Goal: Transaction & Acquisition: Book appointment/travel/reservation

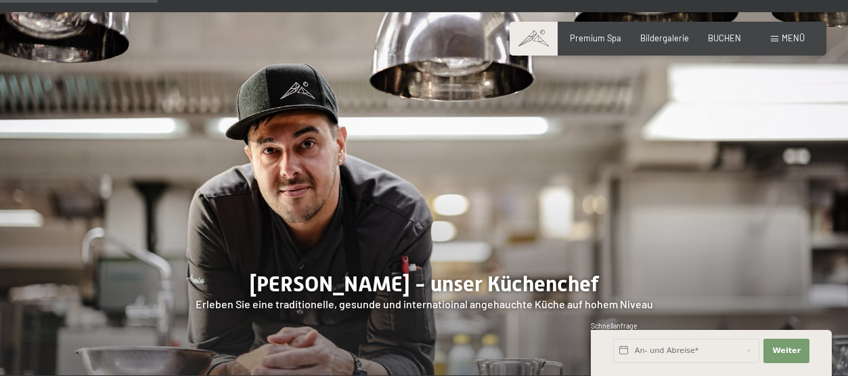
scroll to position [812, 0]
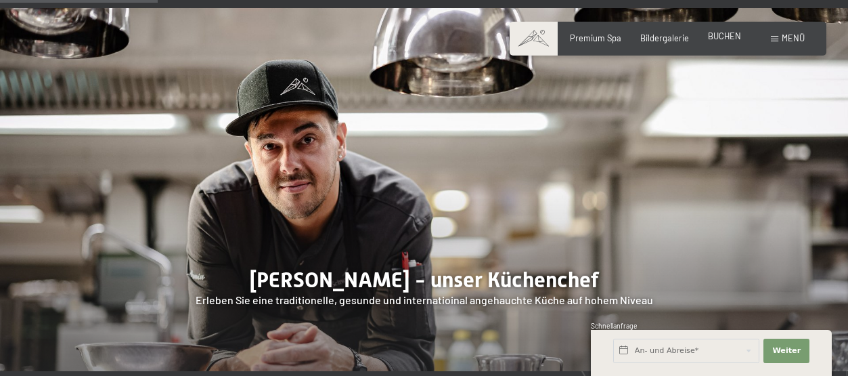
click at [733, 39] on span "BUCHEN" at bounding box center [724, 35] width 33 height 11
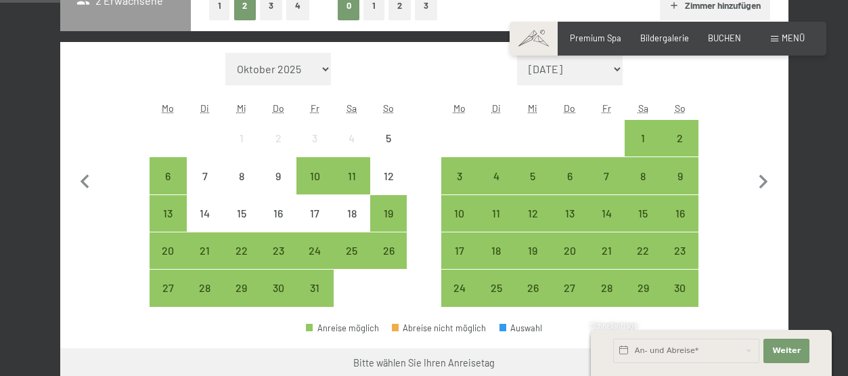
scroll to position [338, 0]
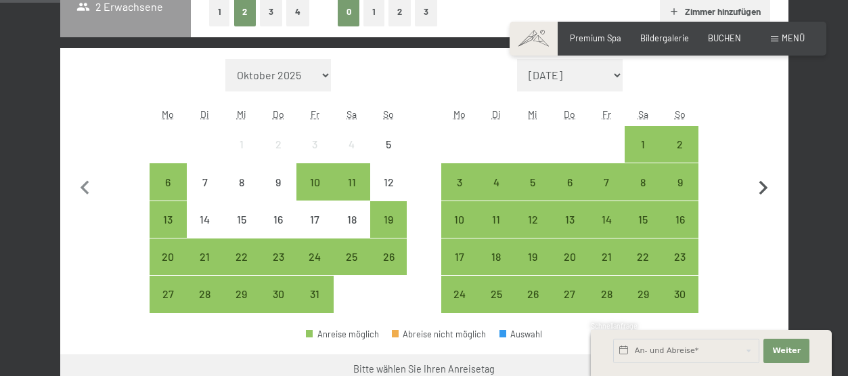
click at [761, 186] on icon "button" at bounding box center [763, 188] width 28 height 28
select select "2025-11-01"
select select "2025-12-01"
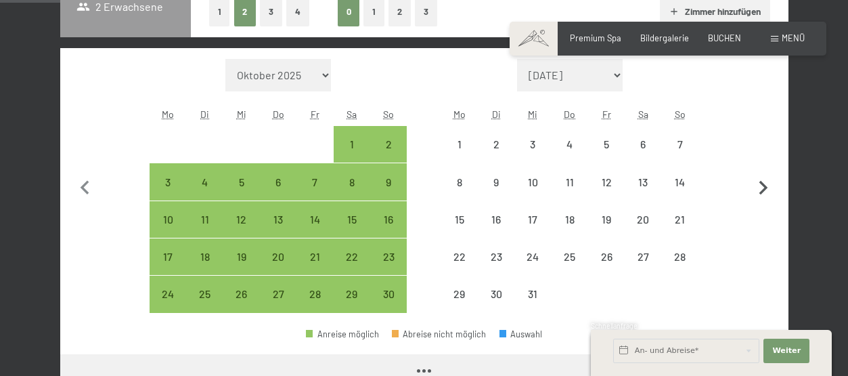
select select "2025-11-01"
select select "2025-12-01"
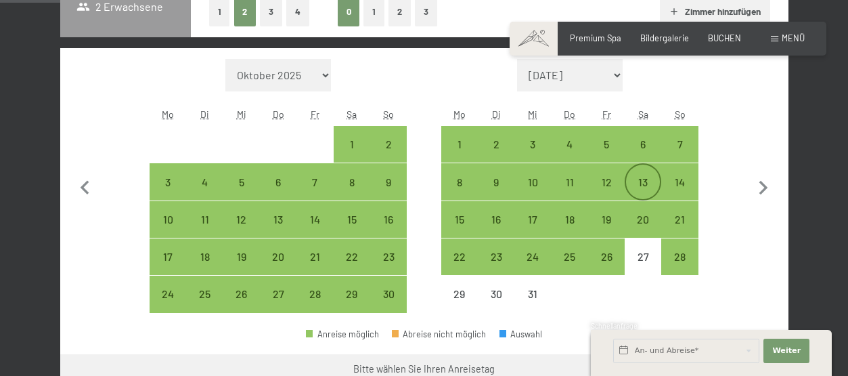
click at [648, 181] on div "13" at bounding box center [643, 194] width 34 height 34
select select "2025-11-01"
select select "2025-12-01"
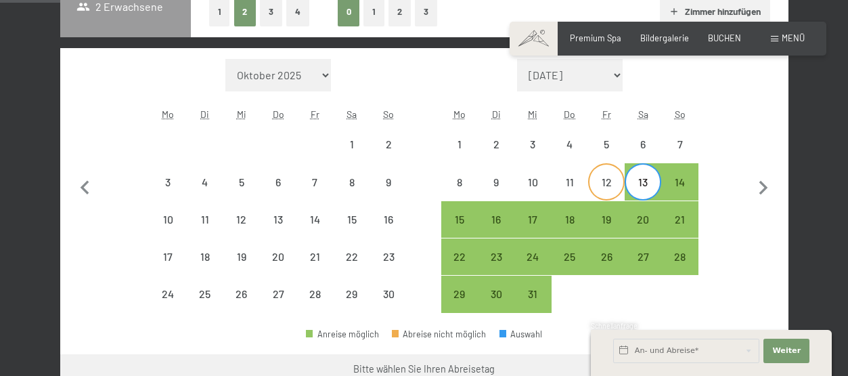
click at [608, 186] on div "12" at bounding box center [606, 194] width 34 height 34
select select "2025-11-01"
select select "2025-12-01"
click at [640, 184] on div "13" at bounding box center [643, 194] width 34 height 34
select select "2025-11-01"
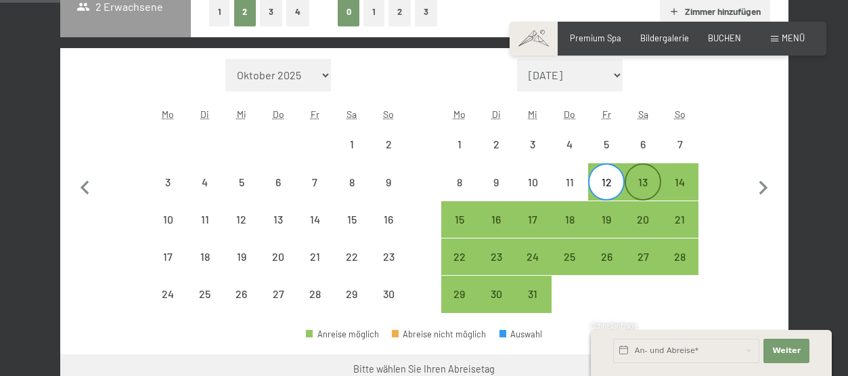
select select "2025-12-01"
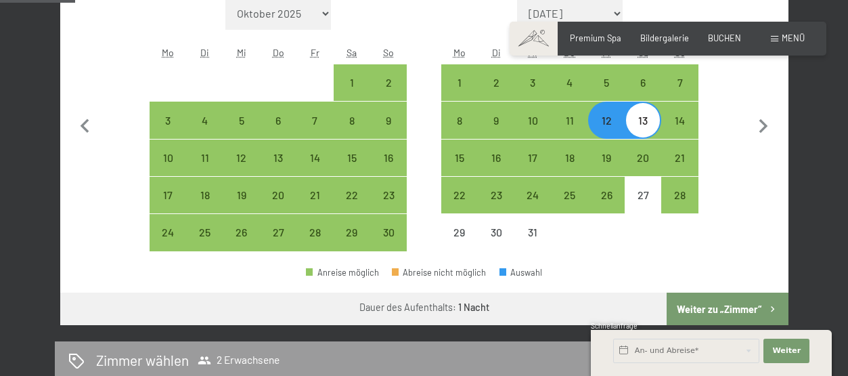
scroll to position [406, 0]
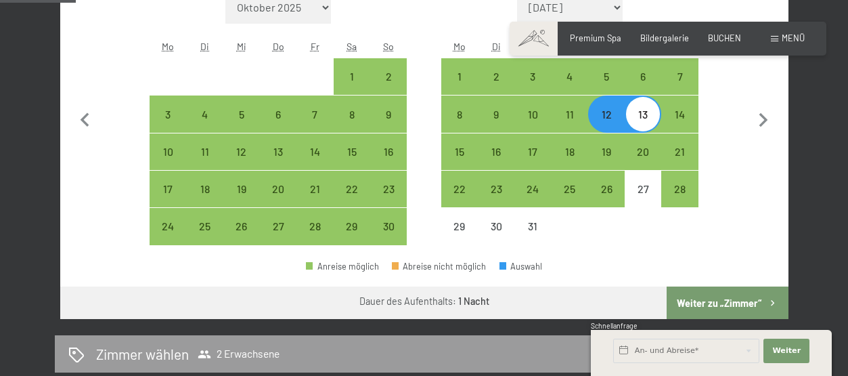
click at [738, 301] on button "Weiter zu „Zimmer“" at bounding box center [727, 302] width 121 height 32
select select "2025-11-01"
select select "2025-12-01"
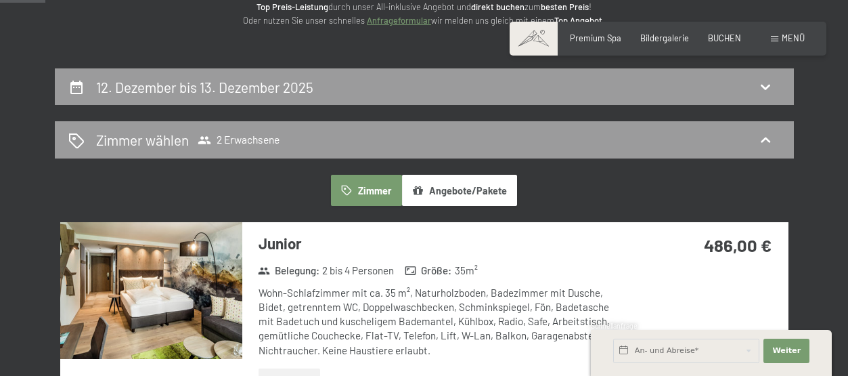
scroll to position [258, 0]
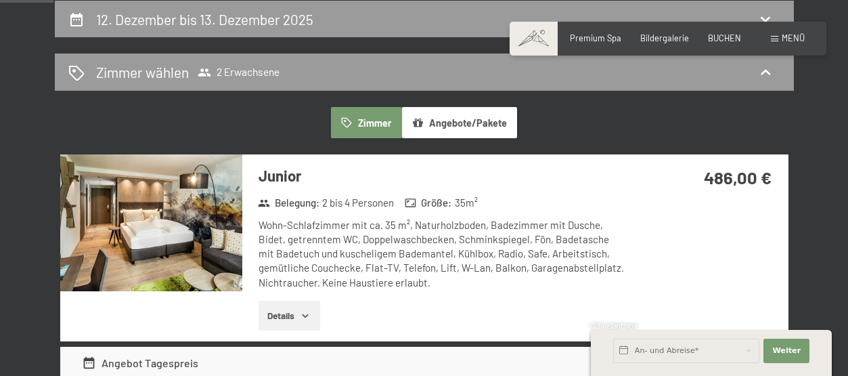
click at [468, 122] on button "Angebote/Pakete" at bounding box center [459, 122] width 115 height 31
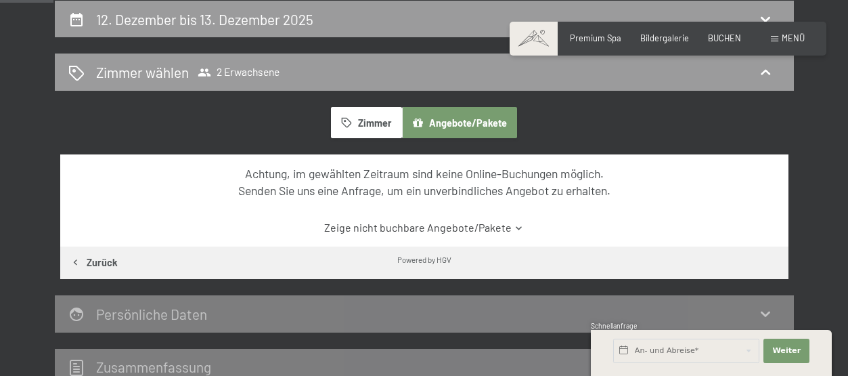
click at [357, 117] on button "Zimmer" at bounding box center [366, 122] width 70 height 31
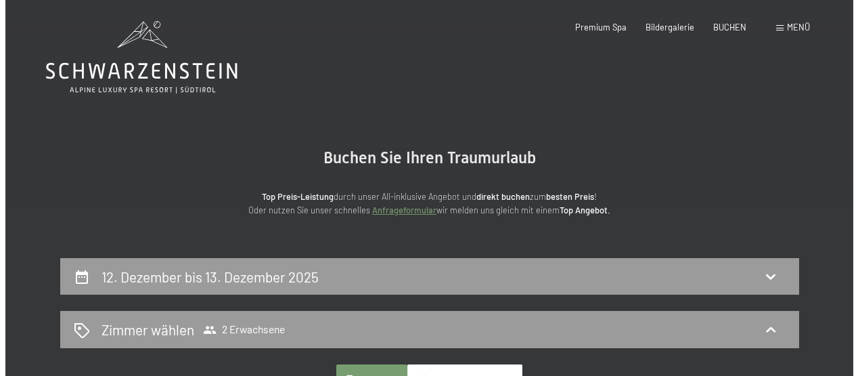
scroll to position [0, 0]
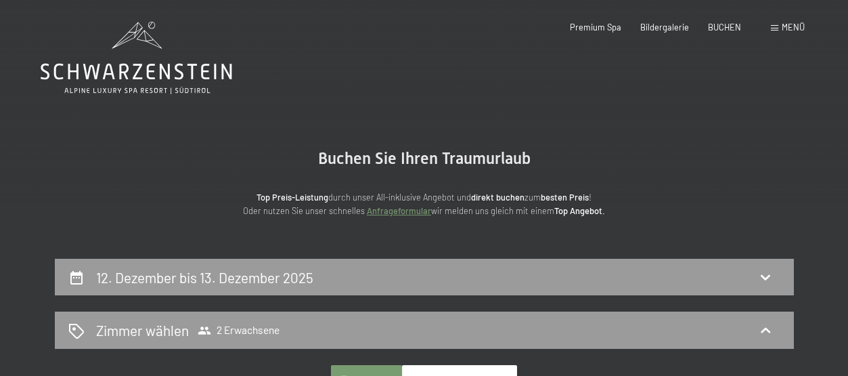
click at [792, 25] on span "Menü" at bounding box center [793, 27] width 23 height 11
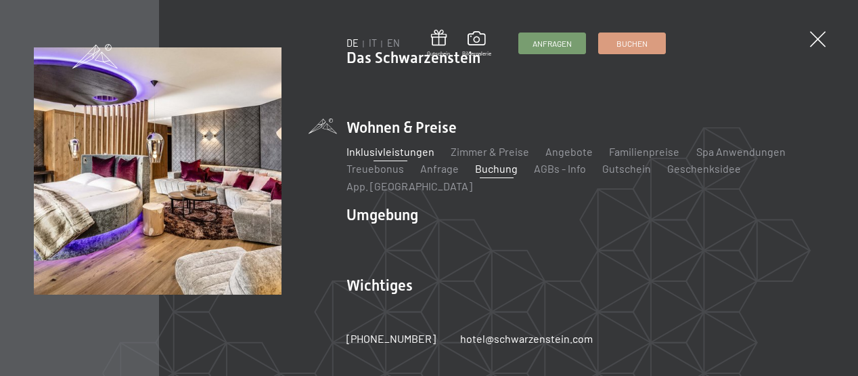
click at [387, 156] on link "Inklusivleistungen" at bounding box center [391, 151] width 88 height 13
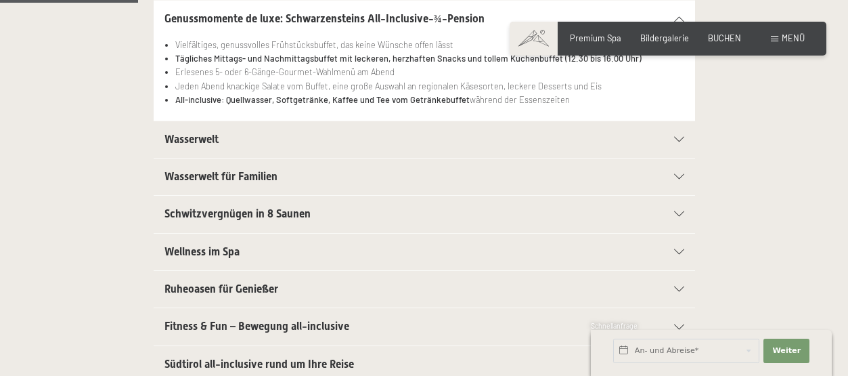
scroll to position [406, 0]
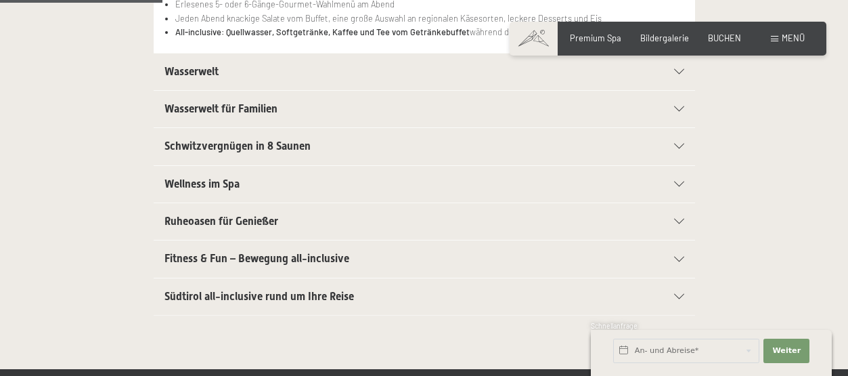
click at [679, 183] on icon at bounding box center [679, 183] width 10 height 5
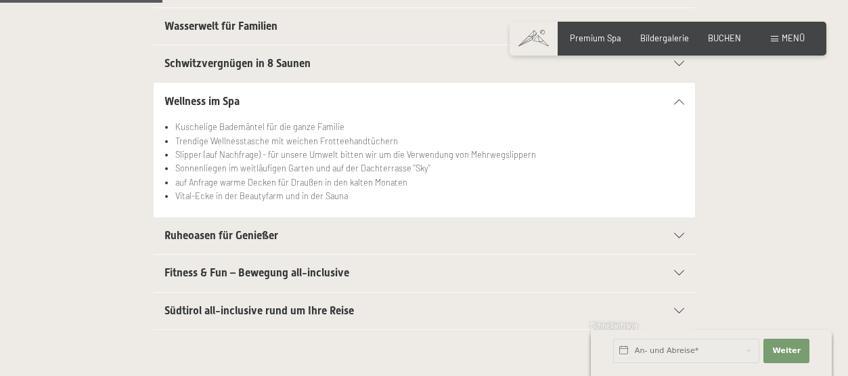
click at [677, 236] on icon at bounding box center [679, 235] width 10 height 5
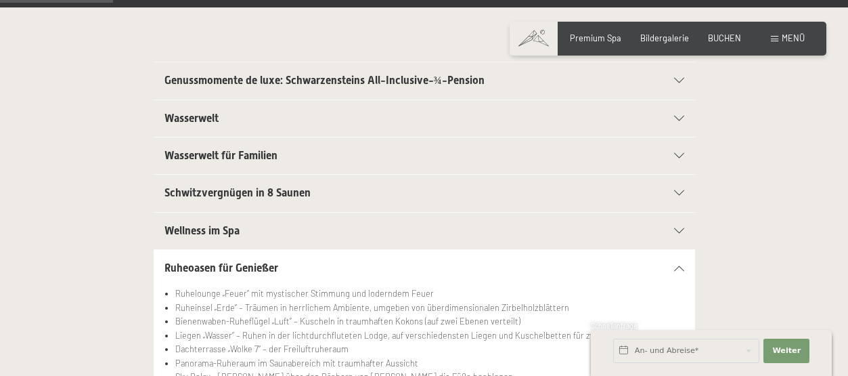
scroll to position [271, 0]
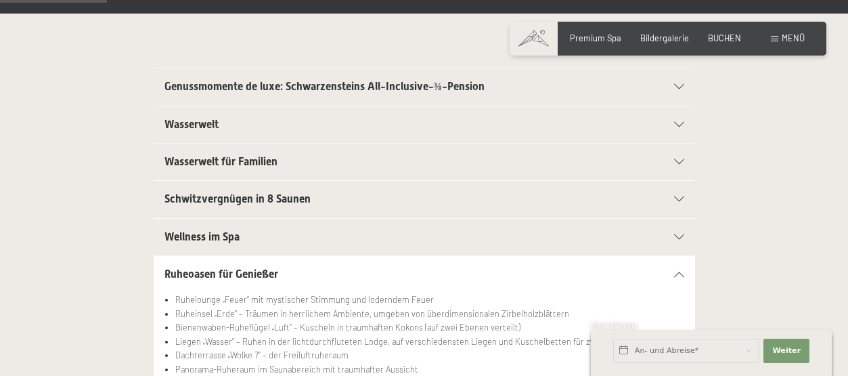
click at [677, 83] on div "Genussmomente de luxe: Schwarzensteins All-Inclusive-¾-Pension" at bounding box center [424, 86] width 520 height 37
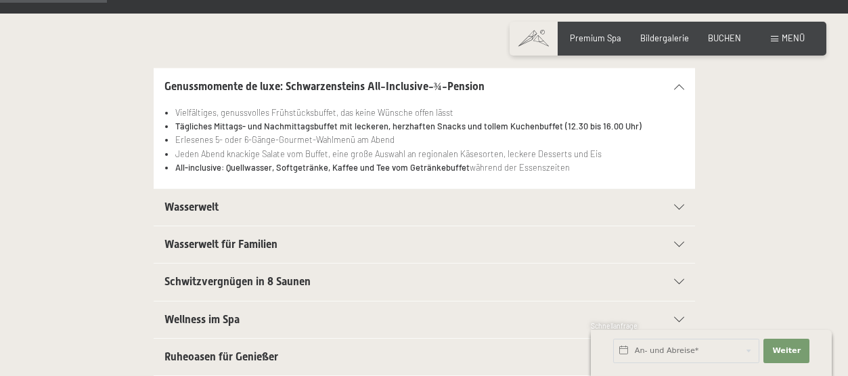
click at [682, 206] on icon at bounding box center [679, 206] width 10 height 5
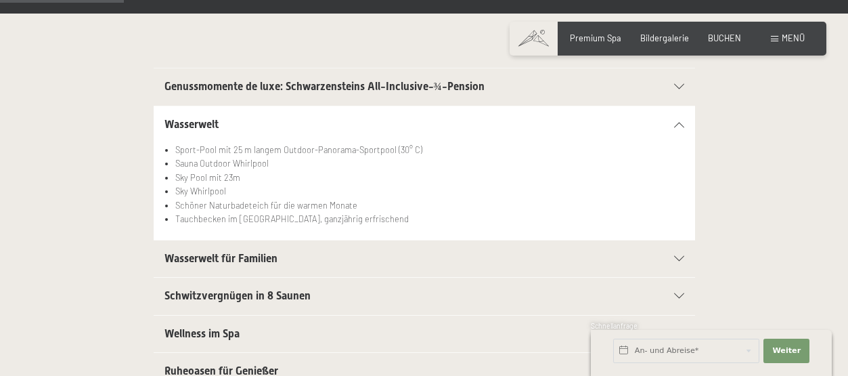
scroll to position [338, 0]
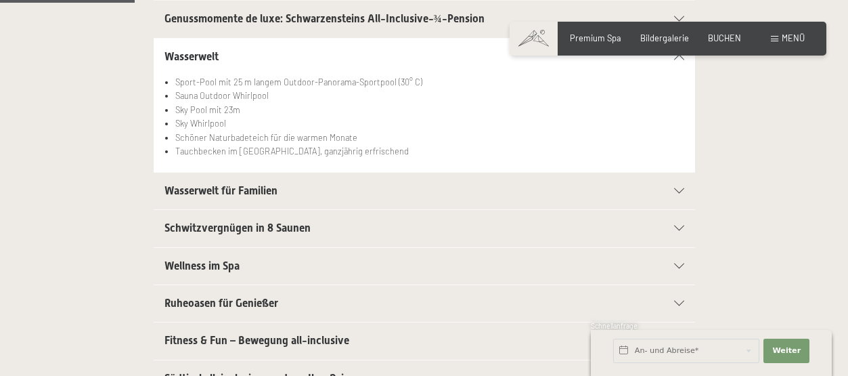
click at [679, 194] on div "Wasserwelt für Familien" at bounding box center [424, 191] width 520 height 37
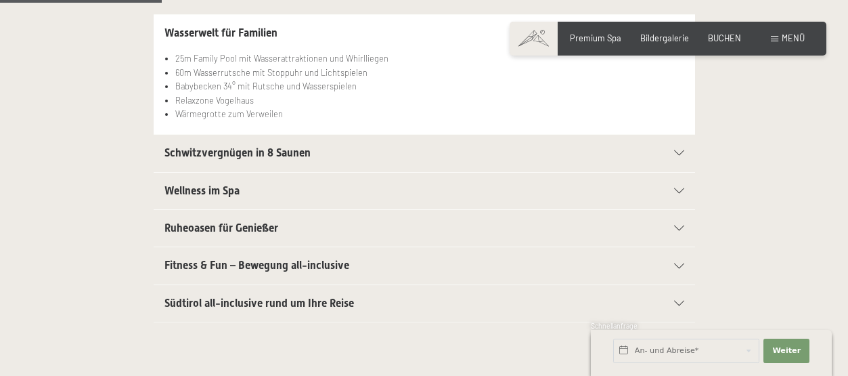
scroll to position [406, 0]
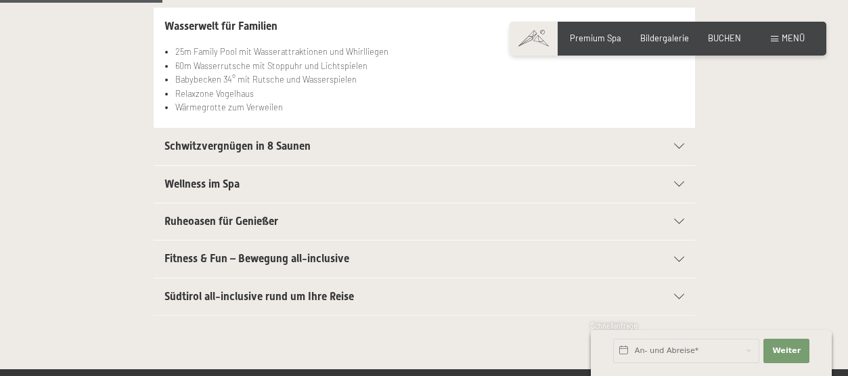
click at [679, 148] on icon at bounding box center [679, 145] width 10 height 5
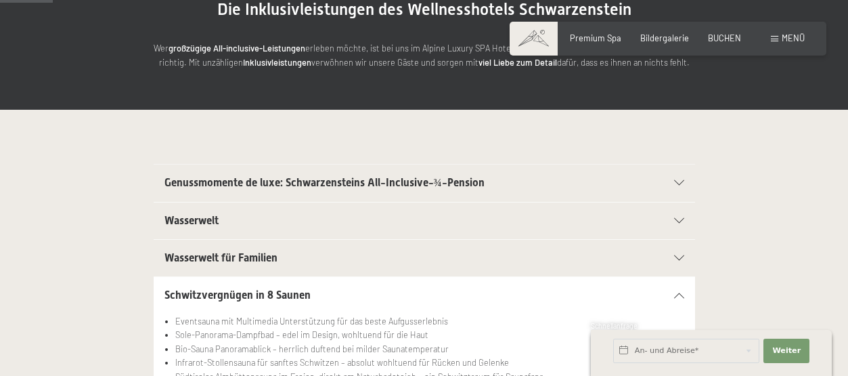
scroll to position [135, 0]
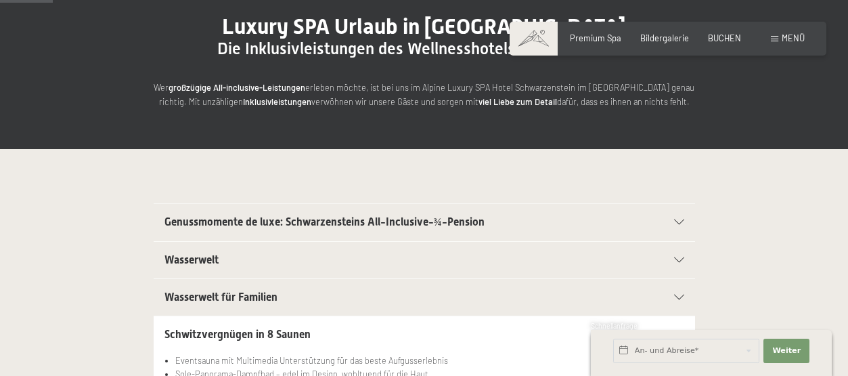
click at [677, 221] on icon at bounding box center [679, 221] width 10 height 5
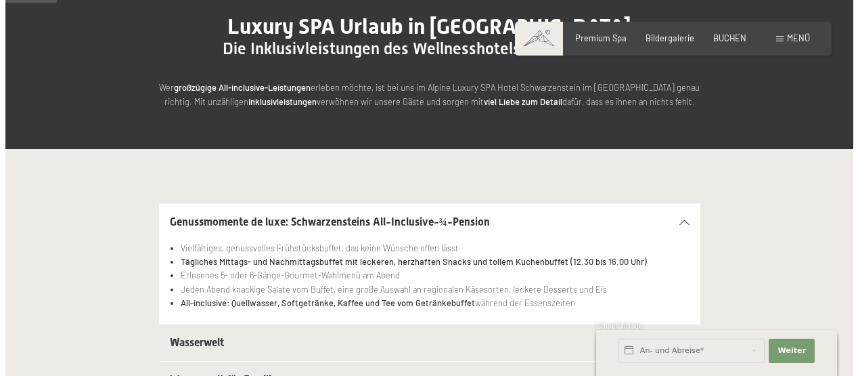
scroll to position [68, 0]
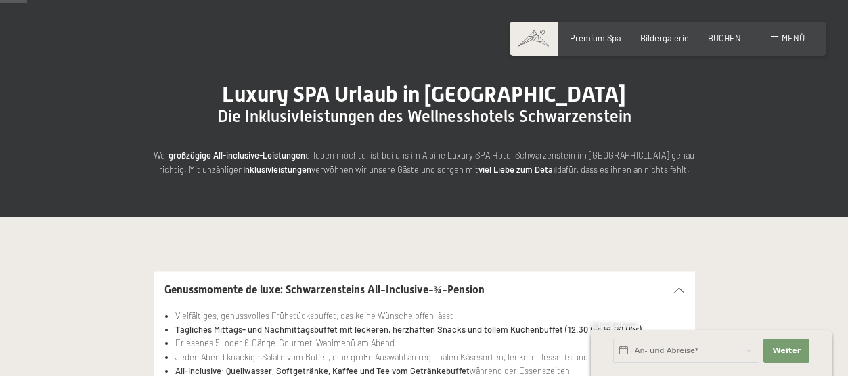
click at [778, 35] on div "Menü" at bounding box center [788, 38] width 34 height 12
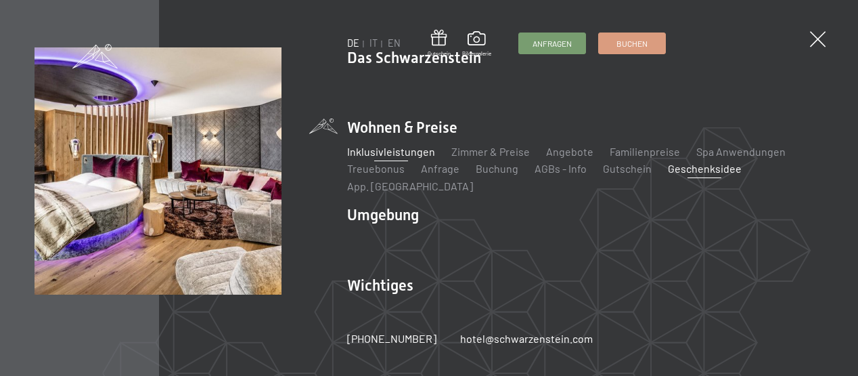
click at [705, 175] on link "Geschenksidee" at bounding box center [705, 168] width 74 height 13
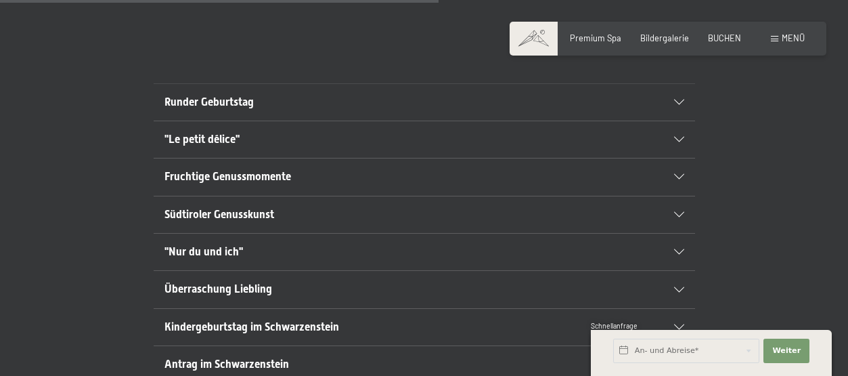
scroll to position [812, 0]
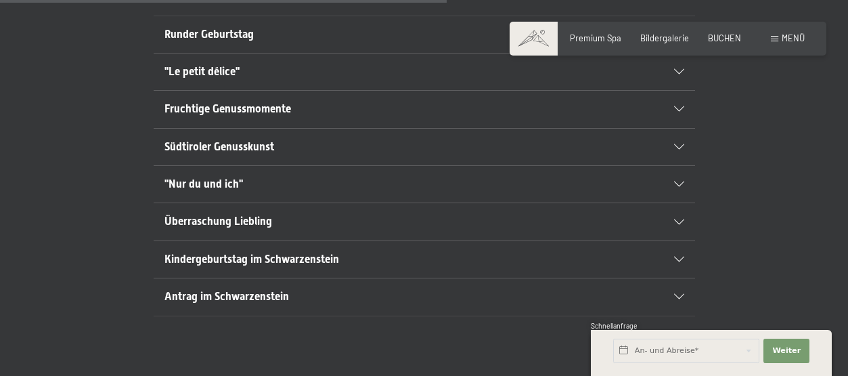
click at [675, 189] on div ""Nur du und ich"" at bounding box center [424, 184] width 520 height 37
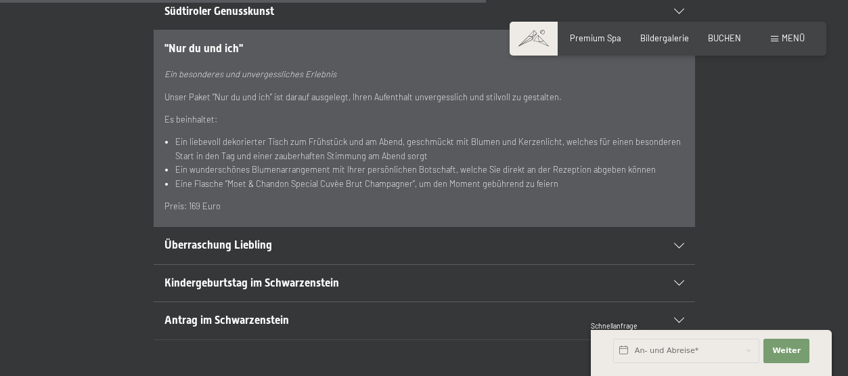
scroll to position [1015, 0]
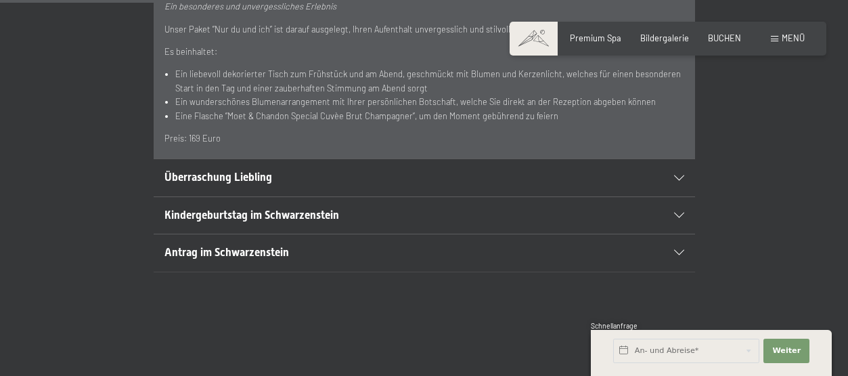
click at [675, 175] on icon at bounding box center [679, 177] width 10 height 5
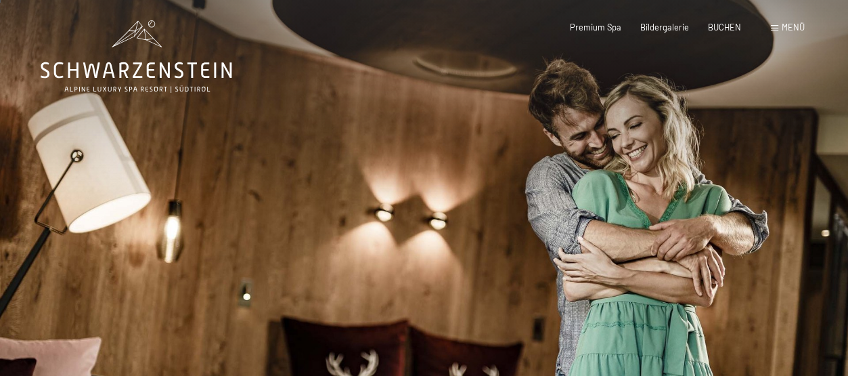
scroll to position [0, 0]
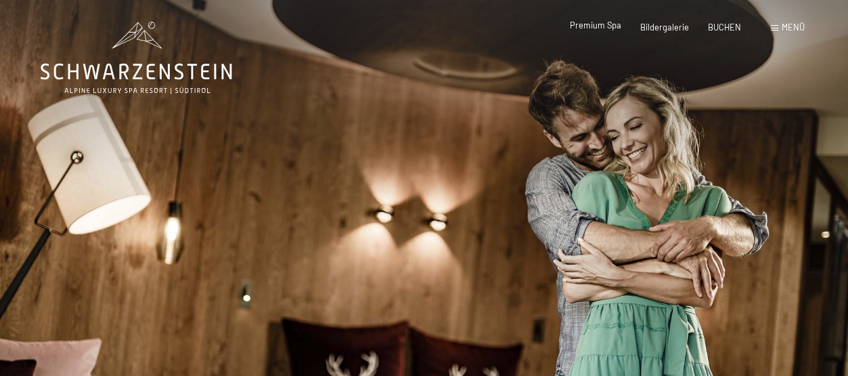
click at [592, 24] on span "Premium Spa" at bounding box center [595, 25] width 51 height 11
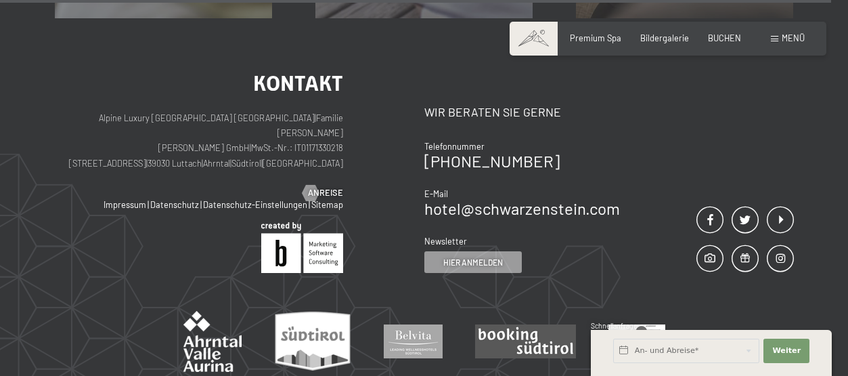
scroll to position [6561, 0]
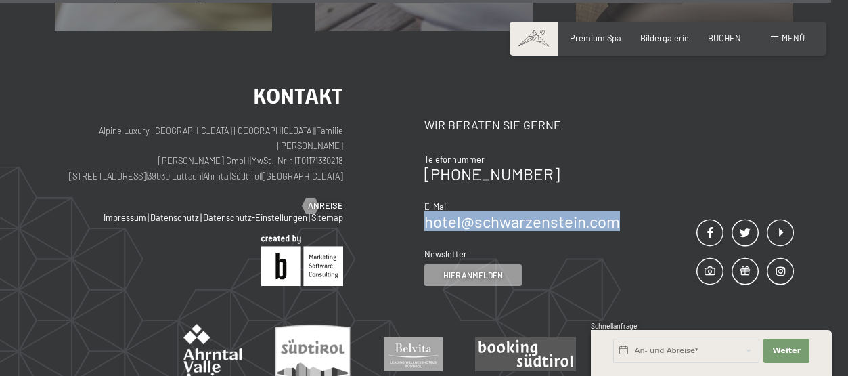
drag, startPoint x: 634, startPoint y: 171, endPoint x: 427, endPoint y: 166, distance: 207.1
click at [427, 166] on div "Kontakt Wir beraten Sie gerne Telefonnummer +39 0474 674100 E-Mail hotel@ no-sp…" at bounding box center [609, 185] width 370 height 200
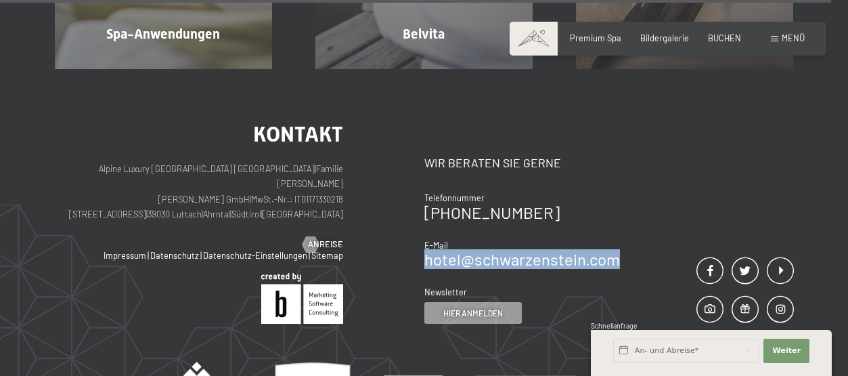
copy link "hotel@ no-spam. schwarzenstein. no-spam. com"
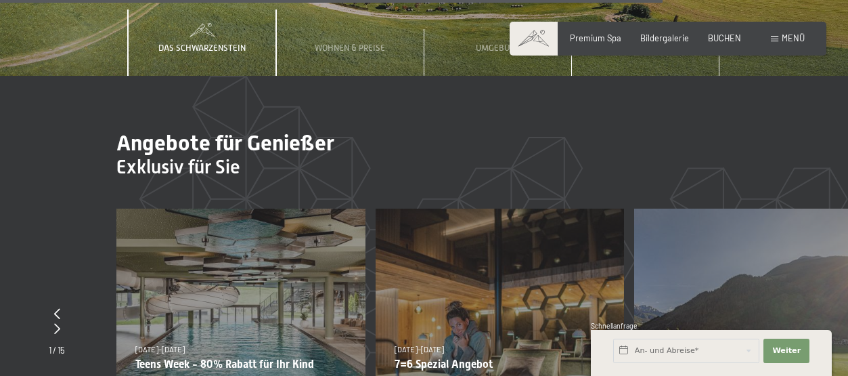
scroll to position [4534, 0]
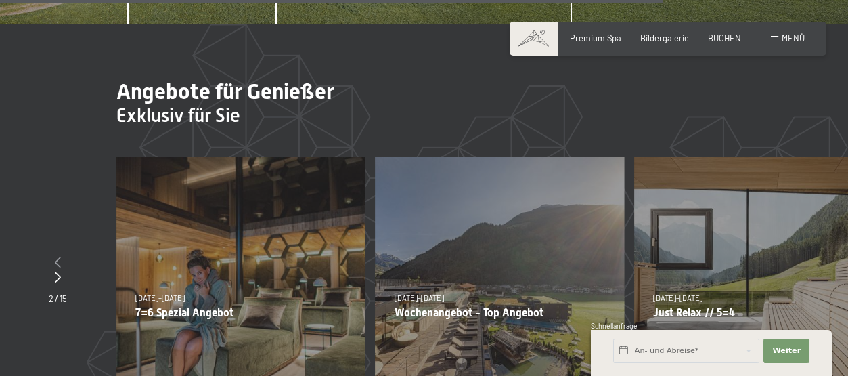
click at [58, 256] on icon at bounding box center [58, 261] width 6 height 11
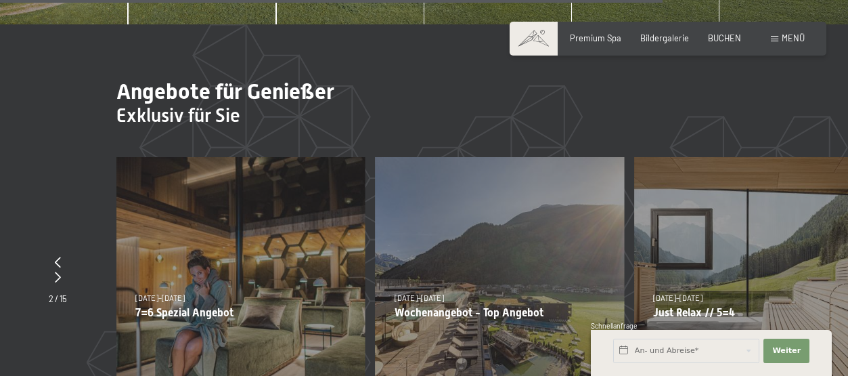
scroll to position [4522, 0]
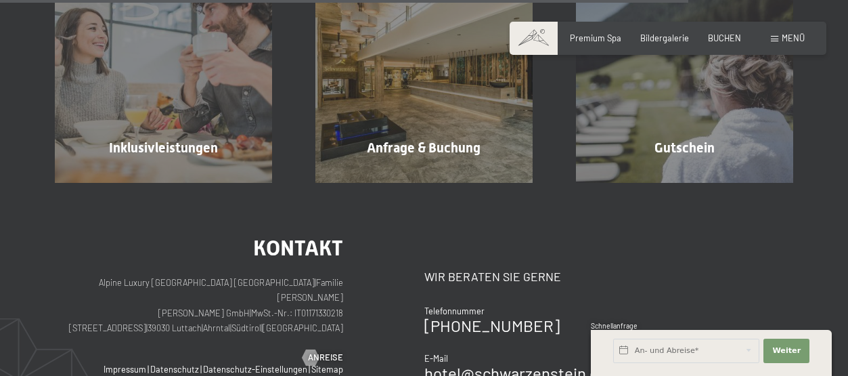
scroll to position [1286, 0]
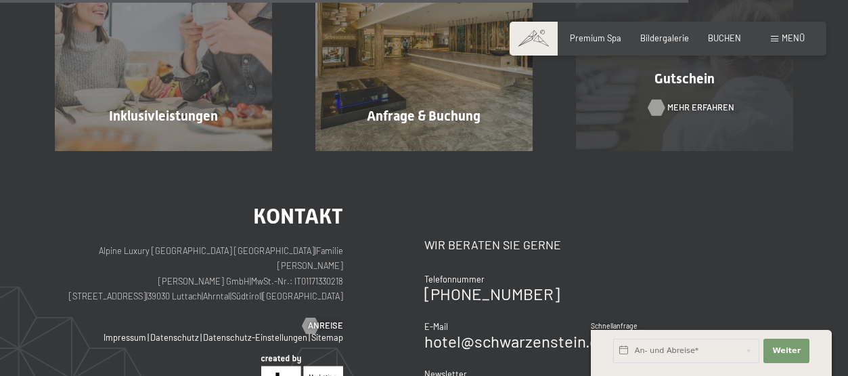
click at [699, 102] on span "Mehr erfahren" at bounding box center [700, 108] width 67 height 12
click at [679, 108] on span "Mehr erfahren" at bounding box center [700, 108] width 67 height 12
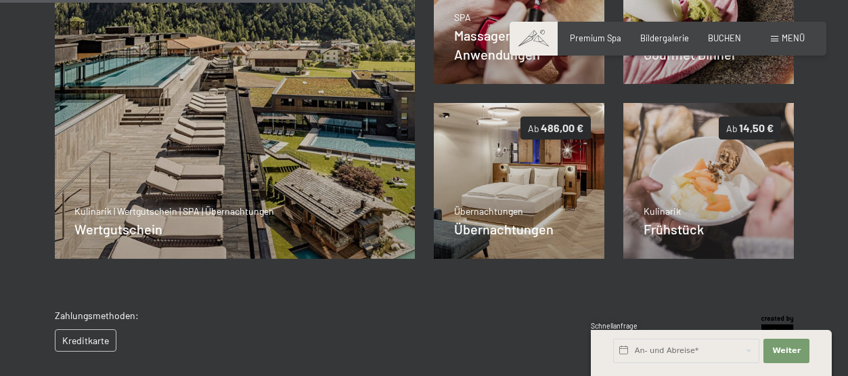
scroll to position [414, 0]
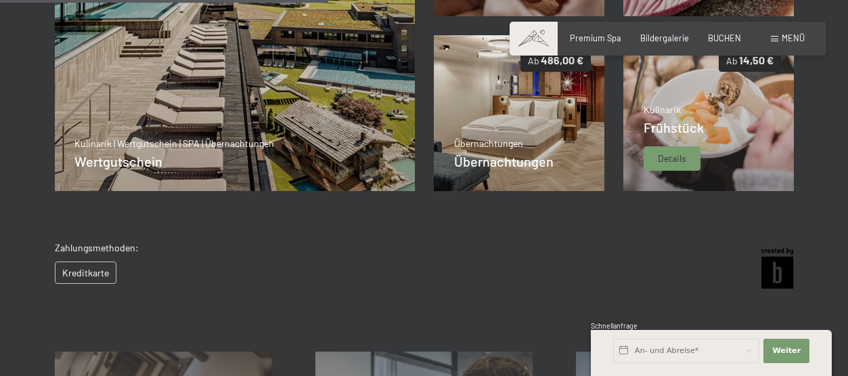
click at [665, 162] on span "Details" at bounding box center [672, 159] width 28 height 14
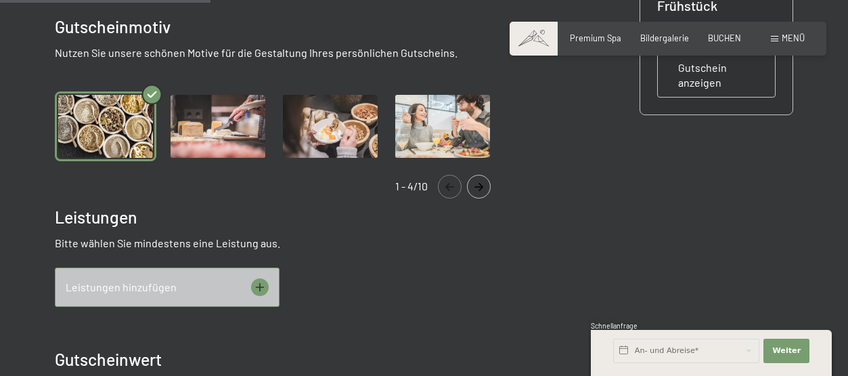
scroll to position [482, 0]
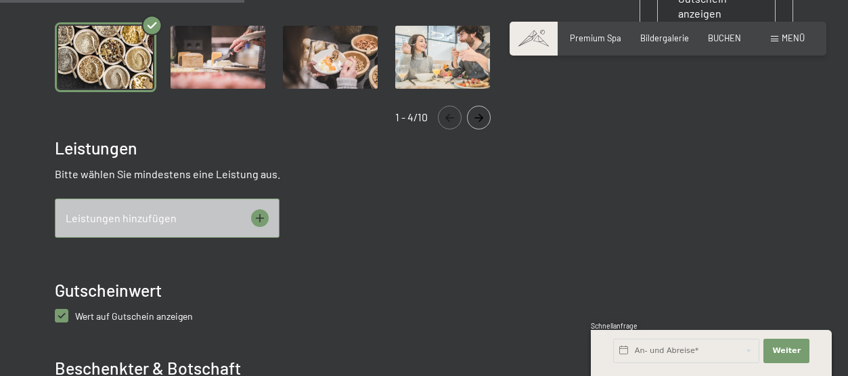
click at [261, 217] on icon at bounding box center [260, 218] width 18 height 18
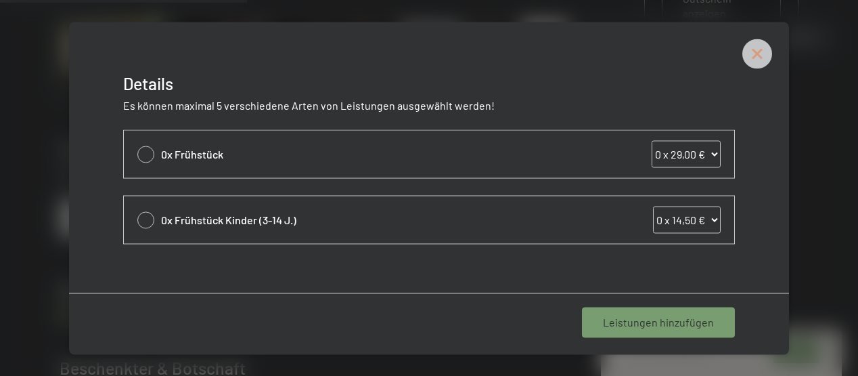
click at [757, 49] on icon at bounding box center [757, 54] width 30 height 30
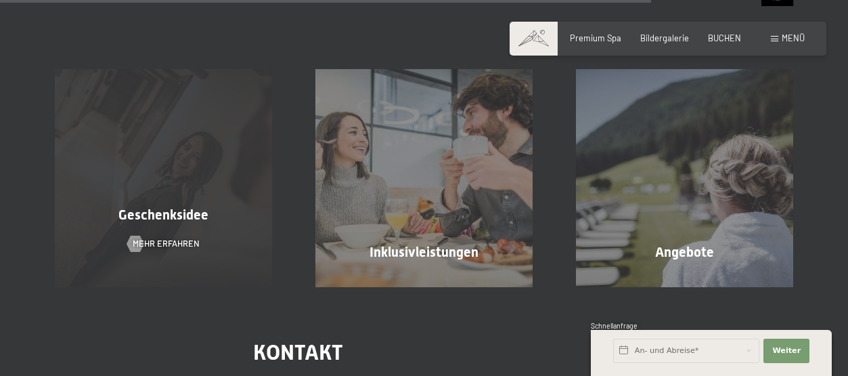
scroll to position [1286, 0]
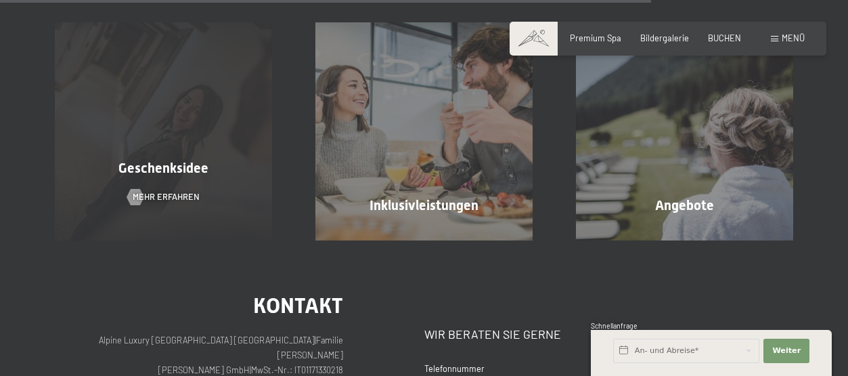
click at [172, 182] on div "Geschenksidee Mehr erfahren" at bounding box center [163, 130] width 261 height 217
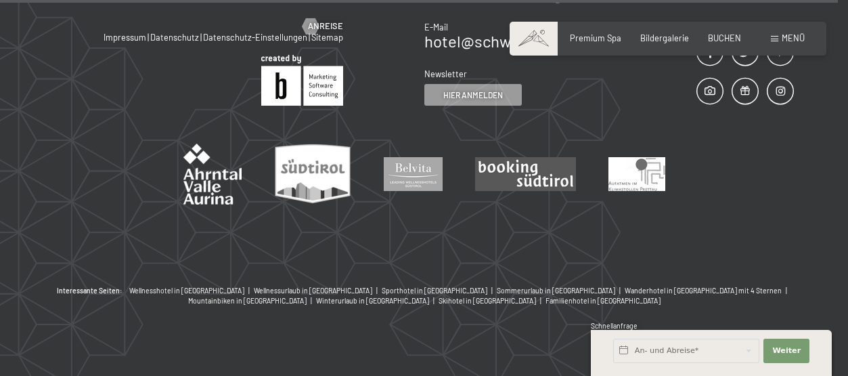
scroll to position [1602, 0]
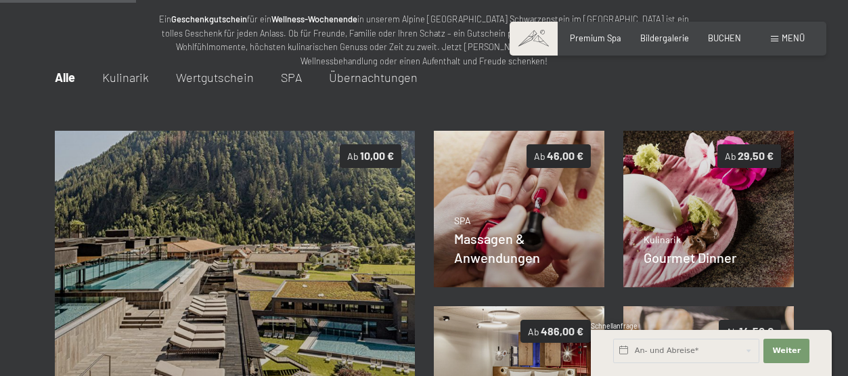
scroll to position [279, 0]
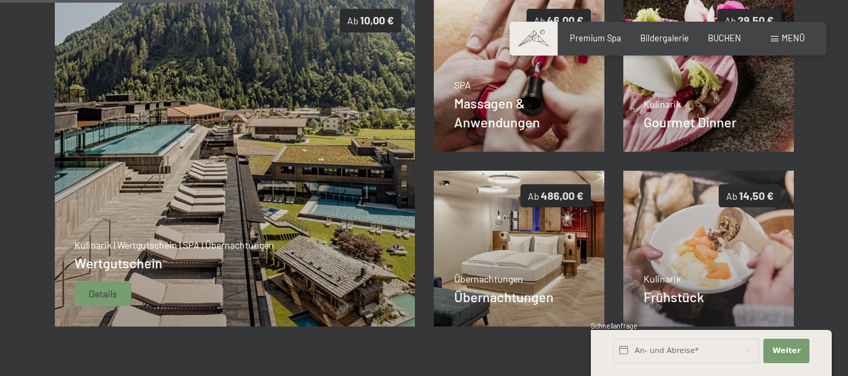
click at [112, 297] on span "Details" at bounding box center [103, 294] width 28 height 14
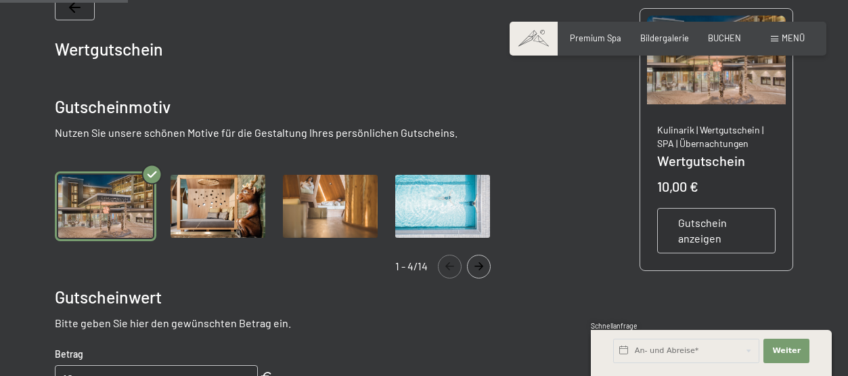
scroll to position [211, 0]
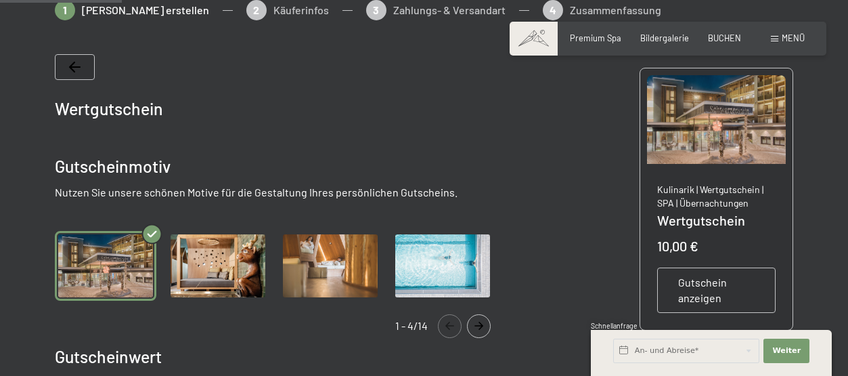
click at [694, 290] on span "Gutschein anzeigen" at bounding box center [716, 290] width 77 height 30
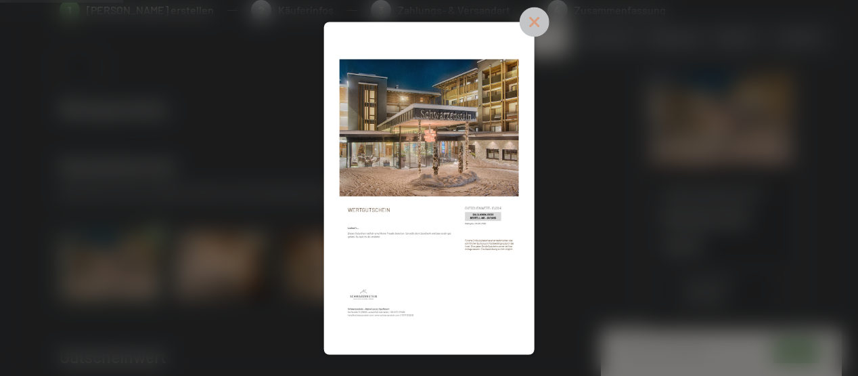
click at [516, 21] on div at bounding box center [429, 188] width 858 height 376
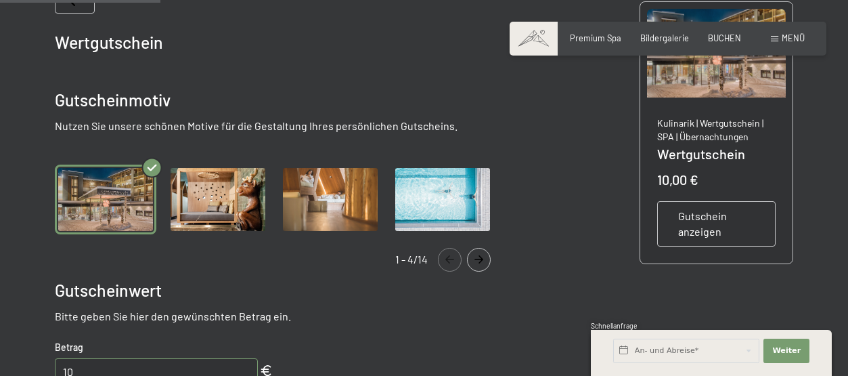
scroll to position [279, 0]
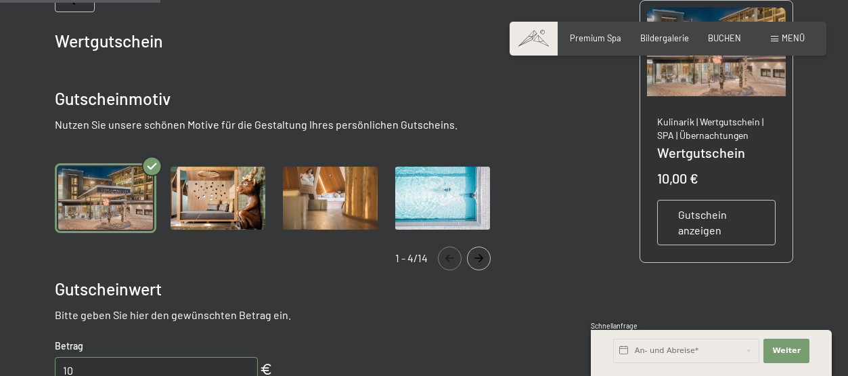
click at [694, 233] on span "Gutschein anzeigen" at bounding box center [716, 222] width 77 height 30
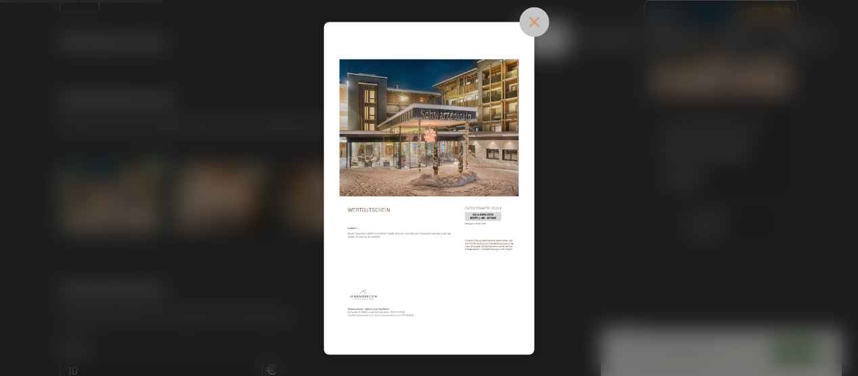
click at [535, 21] on icon at bounding box center [534, 22] width 14 height 14
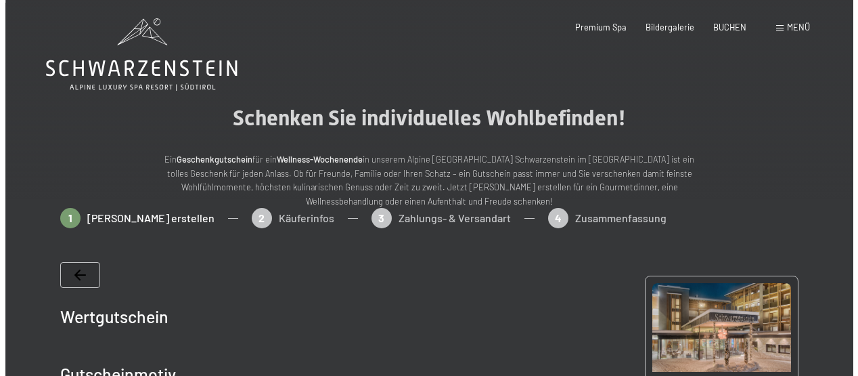
scroll to position [0, 0]
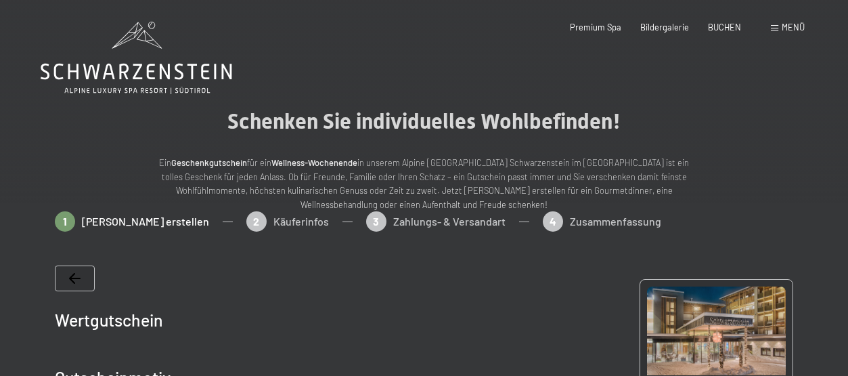
click at [782, 26] on span "Menü" at bounding box center [793, 27] width 23 height 11
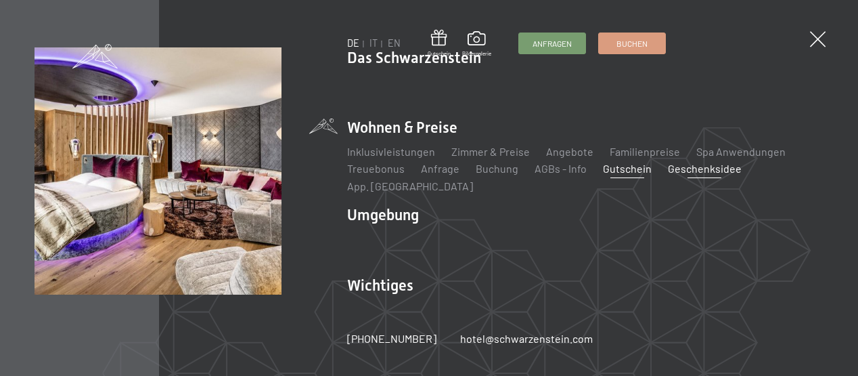
click at [691, 175] on link "Geschenksidee" at bounding box center [705, 168] width 74 height 13
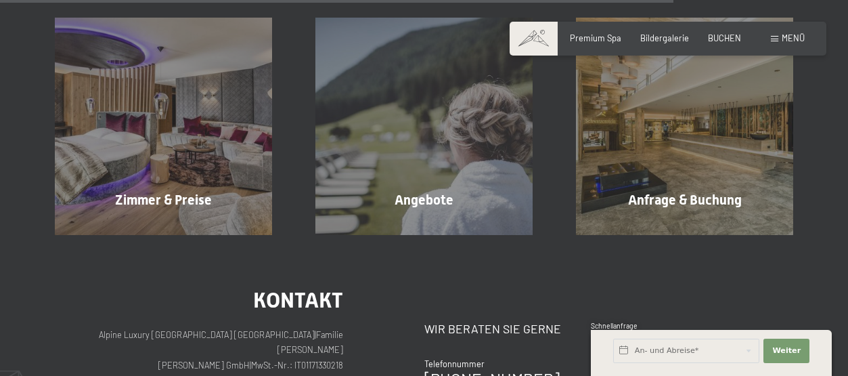
scroll to position [1286, 0]
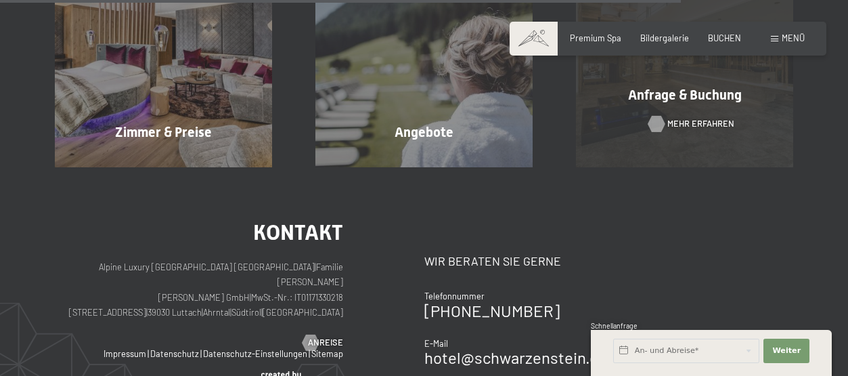
click at [669, 125] on span "Mehr erfahren" at bounding box center [700, 124] width 67 height 12
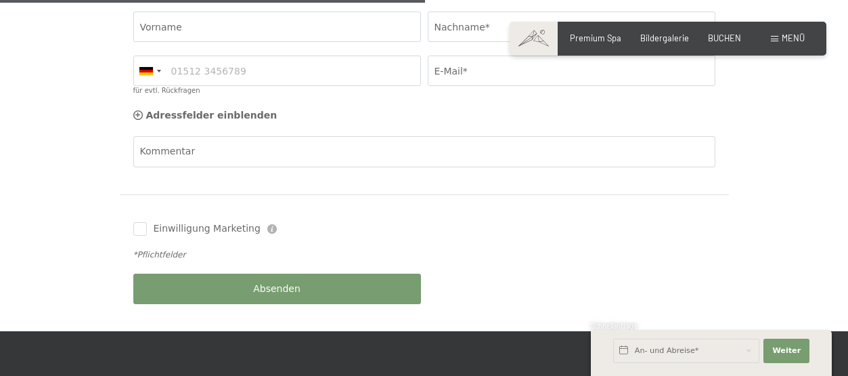
scroll to position [609, 0]
